Goal: Information Seeking & Learning: Learn about a topic

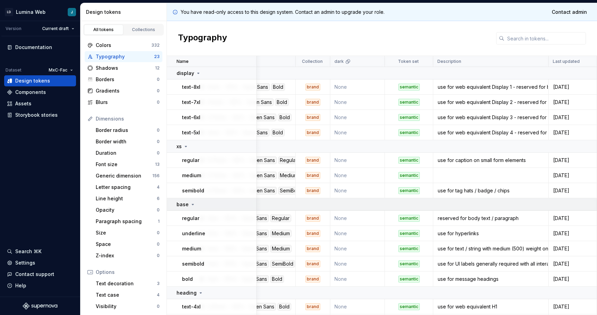
scroll to position [0, 71]
drag, startPoint x: 439, startPoint y: 118, endPoint x: 543, endPoint y: 118, distance: 104.3
click at [543, 118] on div "use for web equivalent Display 3 - reserved for banner ads etc. DO NOT use for …" at bounding box center [491, 117] width 114 height 7
click at [115, 69] on div "Shadows" at bounding box center [125, 68] width 59 height 7
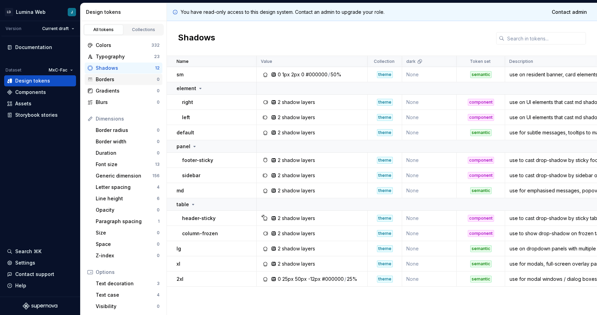
click at [107, 77] on div "Borders" at bounding box center [126, 79] width 61 height 7
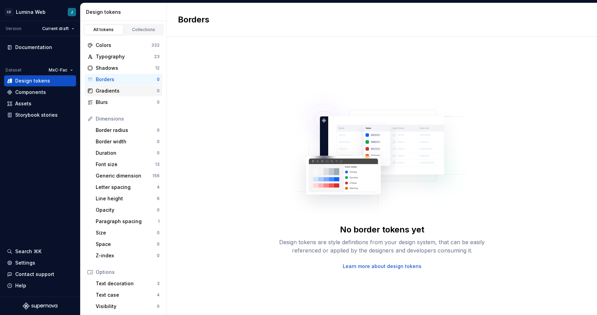
click at [112, 94] on div "Gradients 0" at bounding box center [124, 90] width 78 height 11
click at [109, 105] on div "Blurs" at bounding box center [126, 102] width 61 height 7
click at [111, 132] on div "Border radius" at bounding box center [126, 130] width 61 height 7
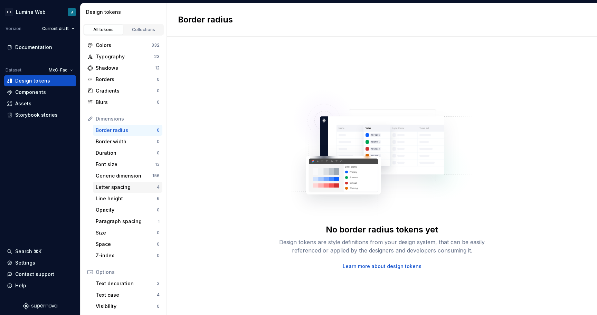
click at [101, 183] on div "Letter spacing 4" at bounding box center [127, 187] width 69 height 11
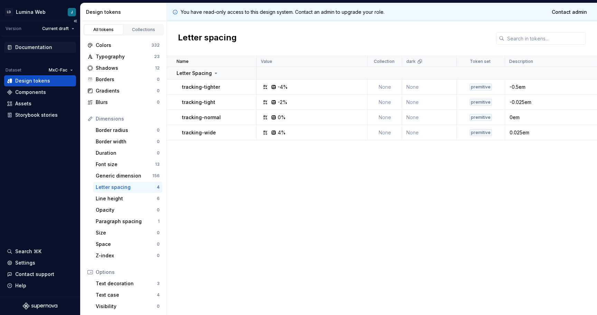
click at [30, 49] on div "Documentation" at bounding box center [33, 47] width 37 height 7
